Goal: Transaction & Acquisition: Purchase product/service

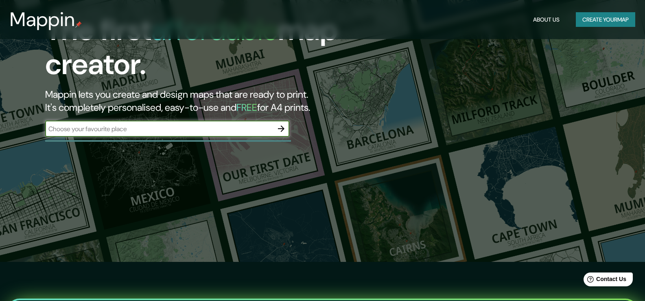
scroll to position [81, 0]
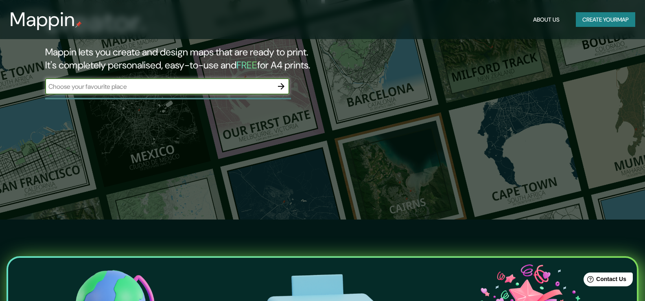
click at [602, 17] on button "Create your map" at bounding box center [605, 19] width 59 height 15
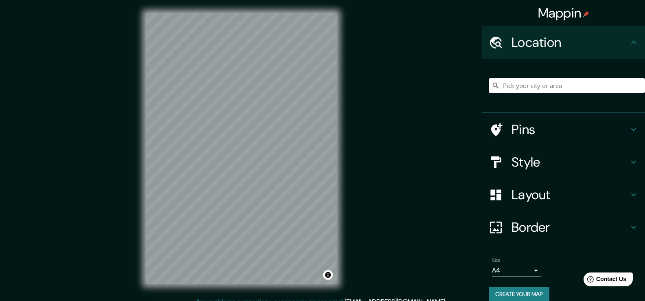
click at [519, 79] on input "Pick your city or area" at bounding box center [566, 85] width 156 height 15
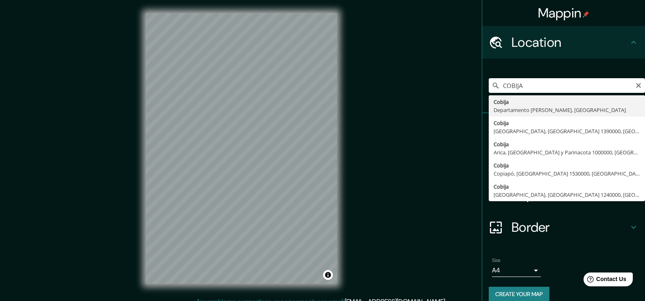
type input "Cobija, Departamento [PERSON_NAME], [GEOGRAPHIC_DATA]"
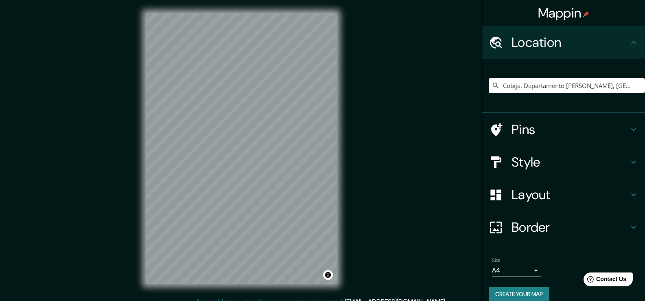
click at [593, 126] on h4 "Pins" at bounding box center [569, 129] width 117 height 16
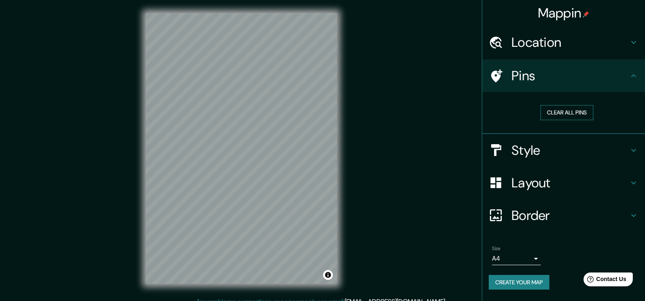
click at [574, 113] on button "Clear all pins" at bounding box center [566, 112] width 53 height 15
click at [346, 146] on div "© Mapbox © OpenStreetMap Improve this map" at bounding box center [241, 148] width 217 height 297
click at [533, 258] on body "Mappin Location [GEOGRAPHIC_DATA], [GEOGRAPHIC_DATA][PERSON_NAME], [GEOGRAPHIC_…" at bounding box center [322, 150] width 645 height 301
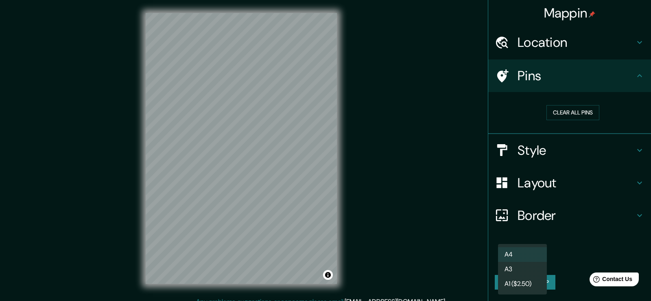
click at [462, 245] on div at bounding box center [325, 150] width 651 height 301
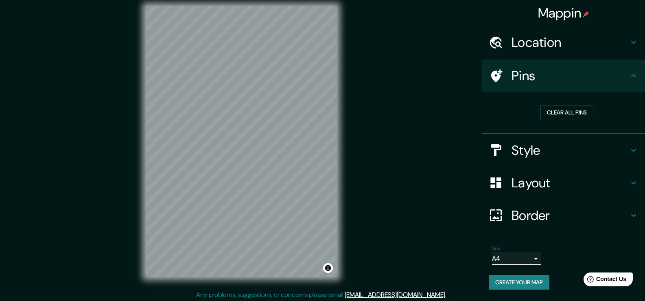
scroll to position [9, 0]
